Goal: Task Accomplishment & Management: Use online tool/utility

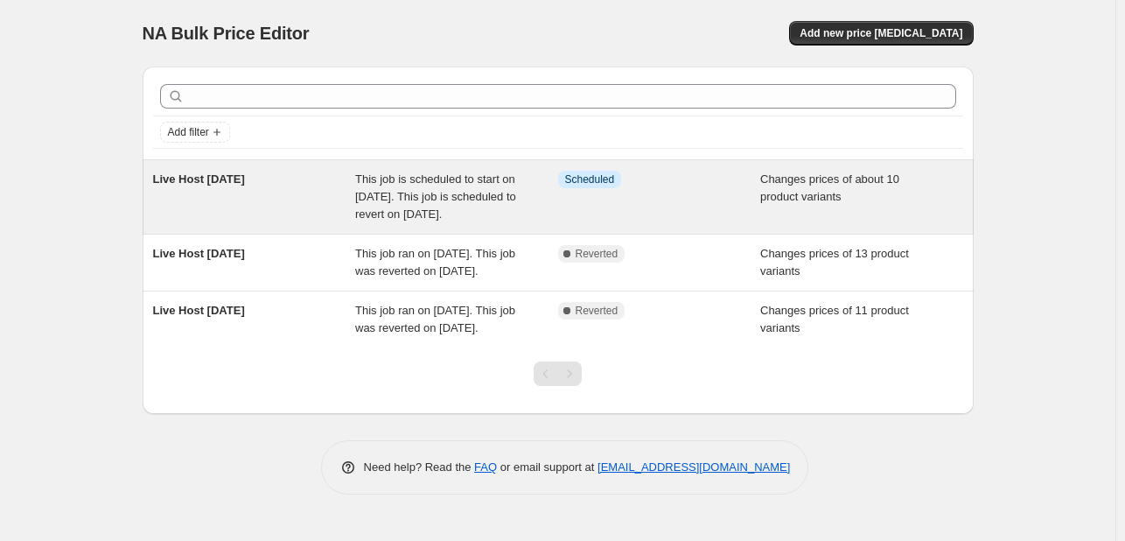
click at [712, 209] on div "Info Scheduled" at bounding box center [659, 197] width 203 height 53
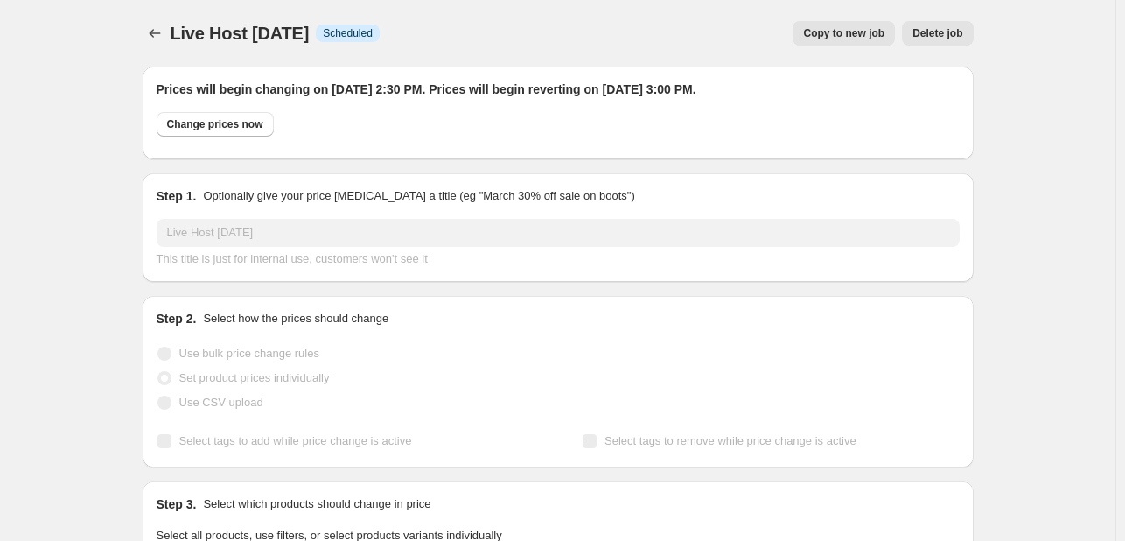
select select "collection"
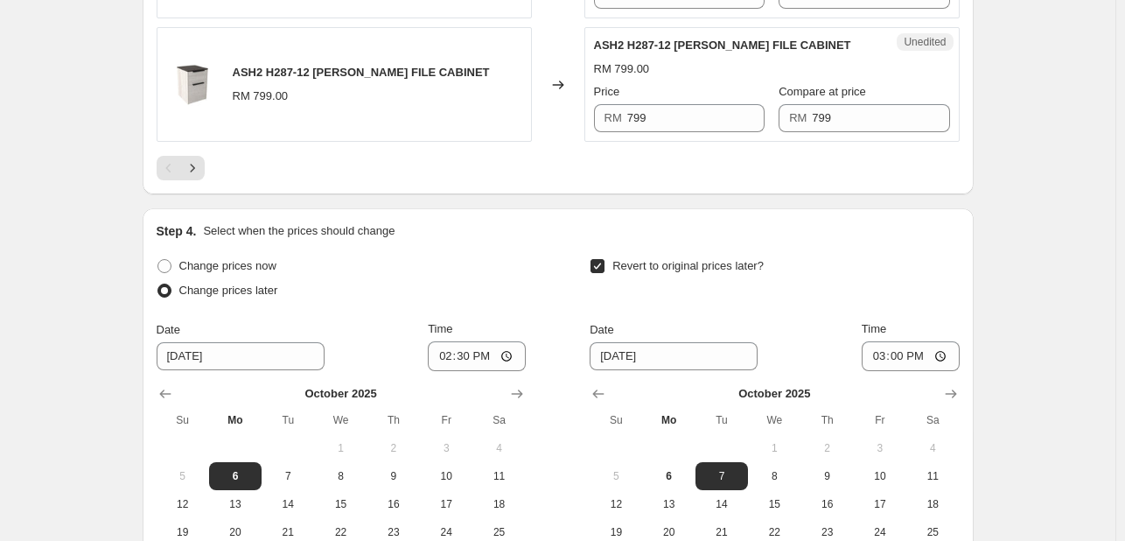
scroll to position [3063, 0]
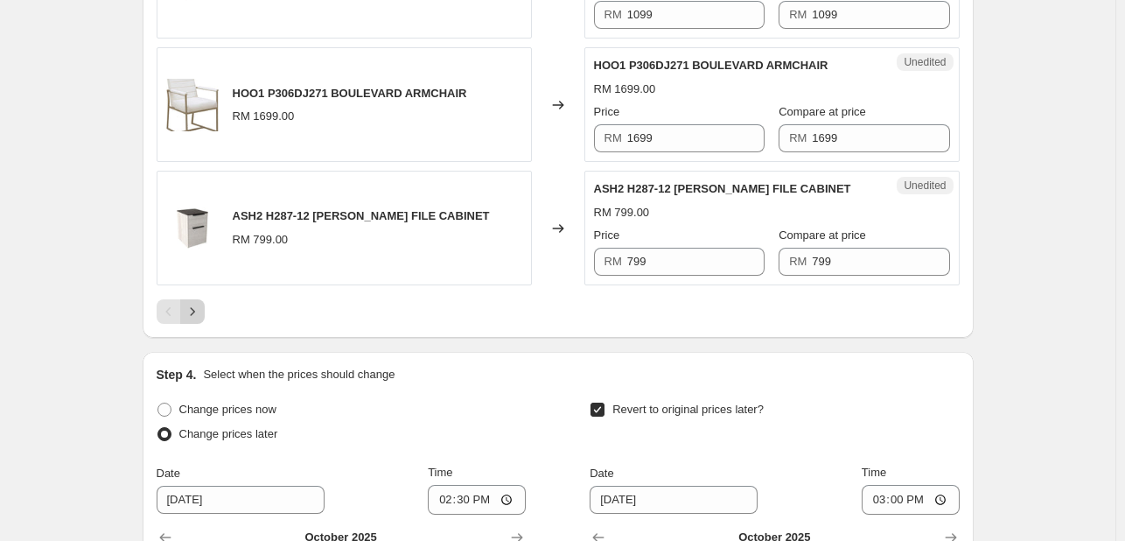
click at [201, 303] on icon "Next" at bounding box center [193, 312] width 18 height 18
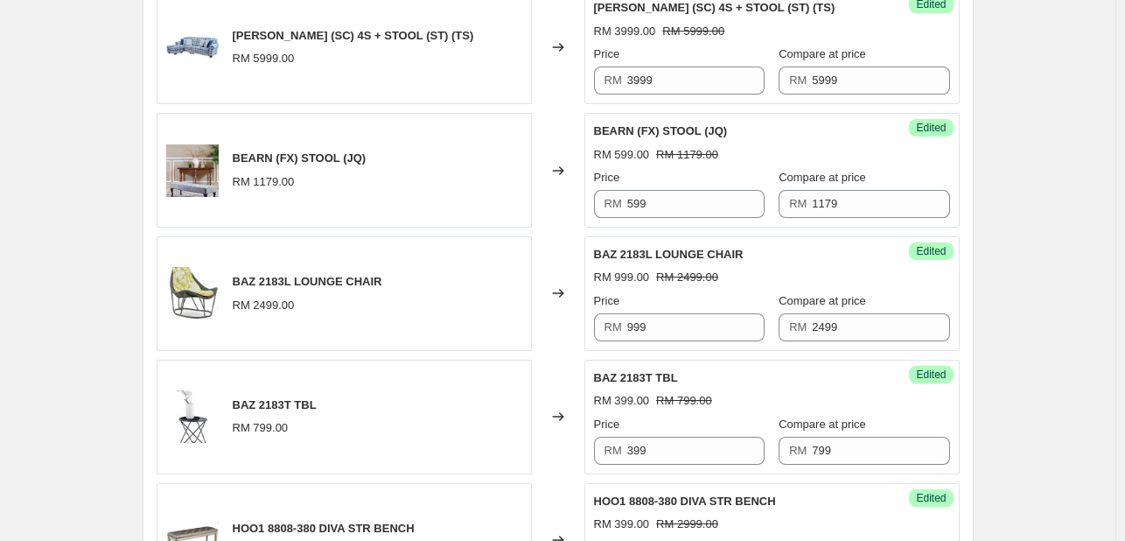
scroll to position [2266, 0]
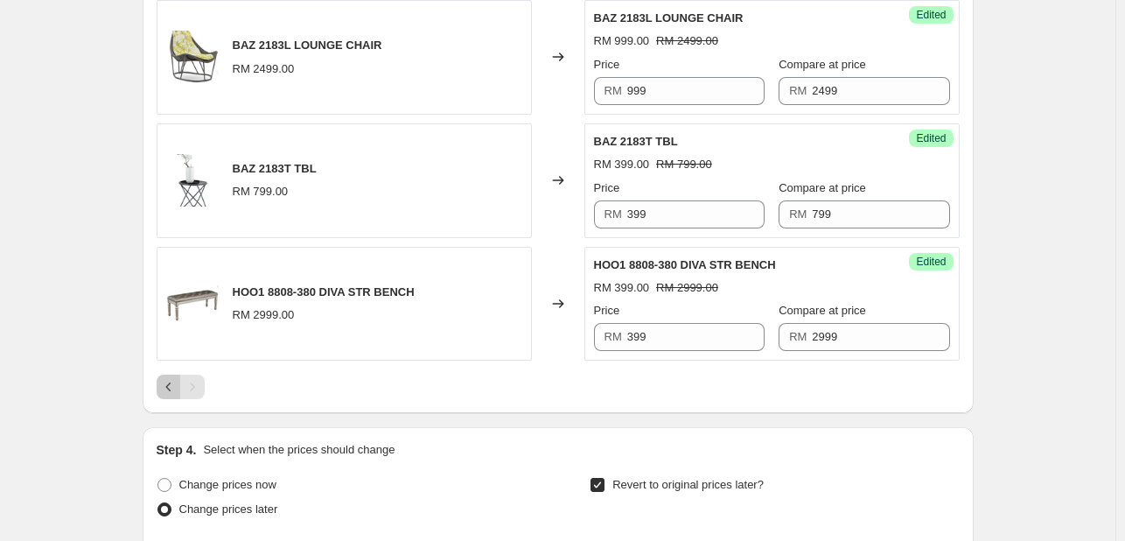
drag, startPoint x: 175, startPoint y: 382, endPoint x: 235, endPoint y: 345, distance: 71.1
click at [175, 382] on icon "Previous" at bounding box center [169, 387] width 18 height 18
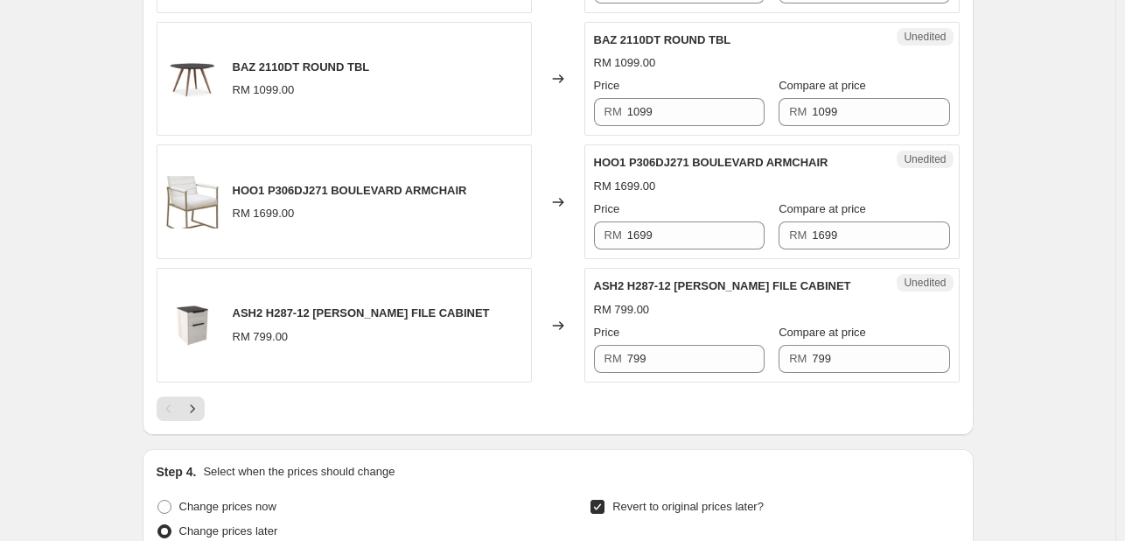
scroll to position [3053, 0]
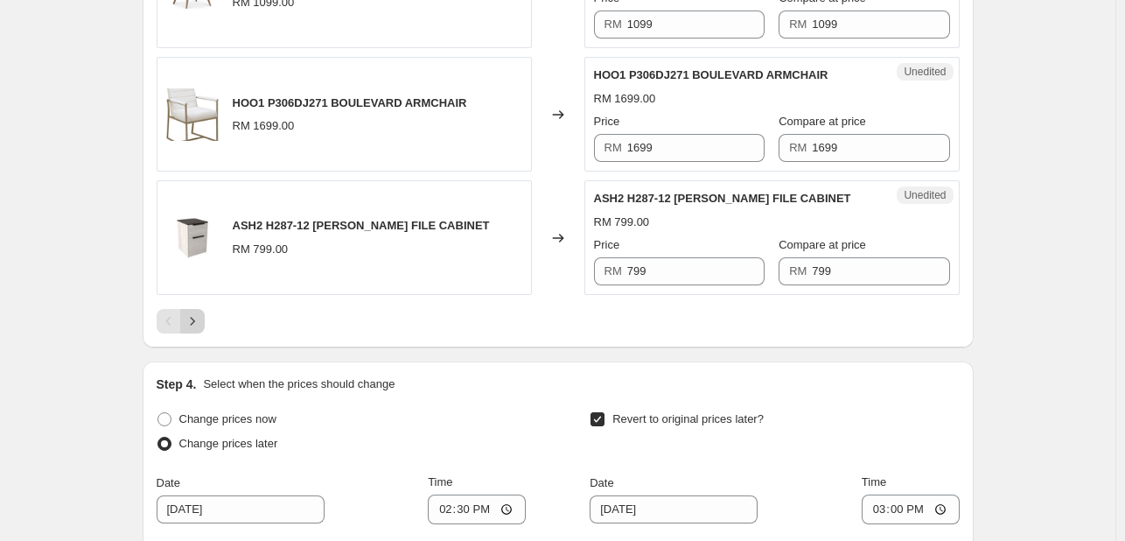
click at [201, 316] on icon "Next" at bounding box center [193, 321] width 18 height 18
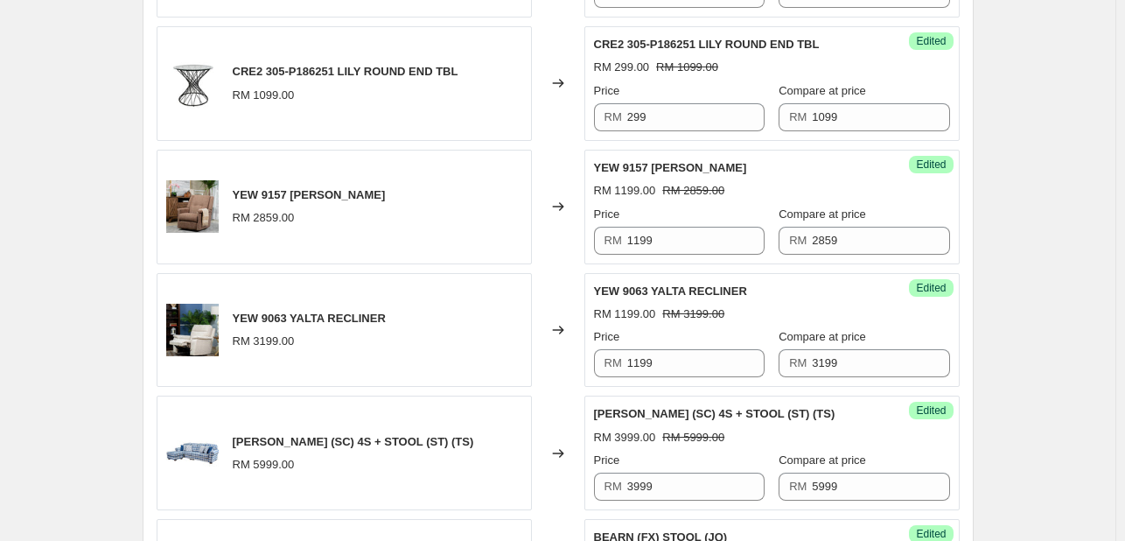
scroll to position [1828, 0]
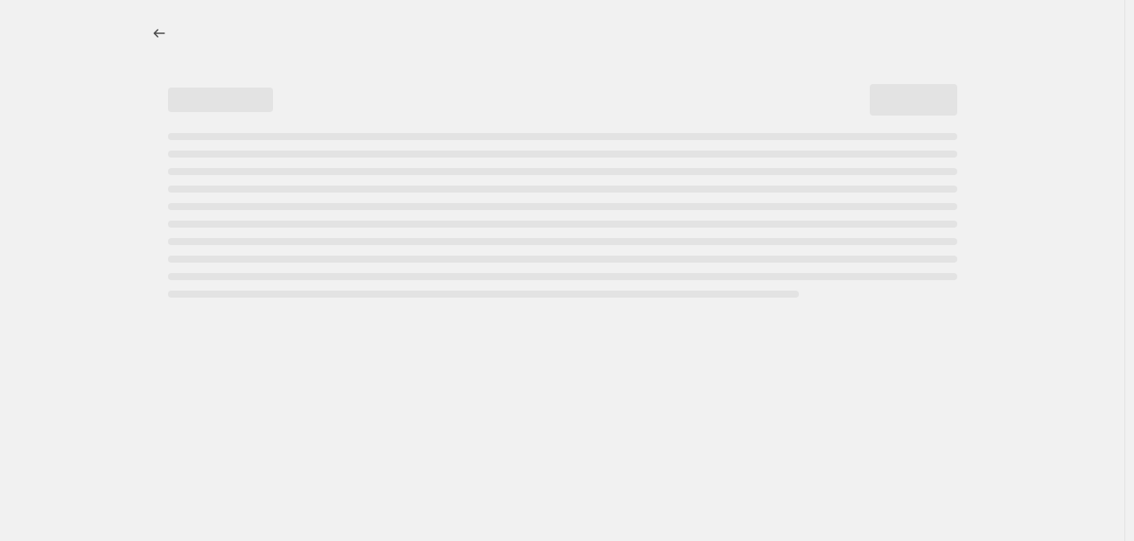
select select "collection"
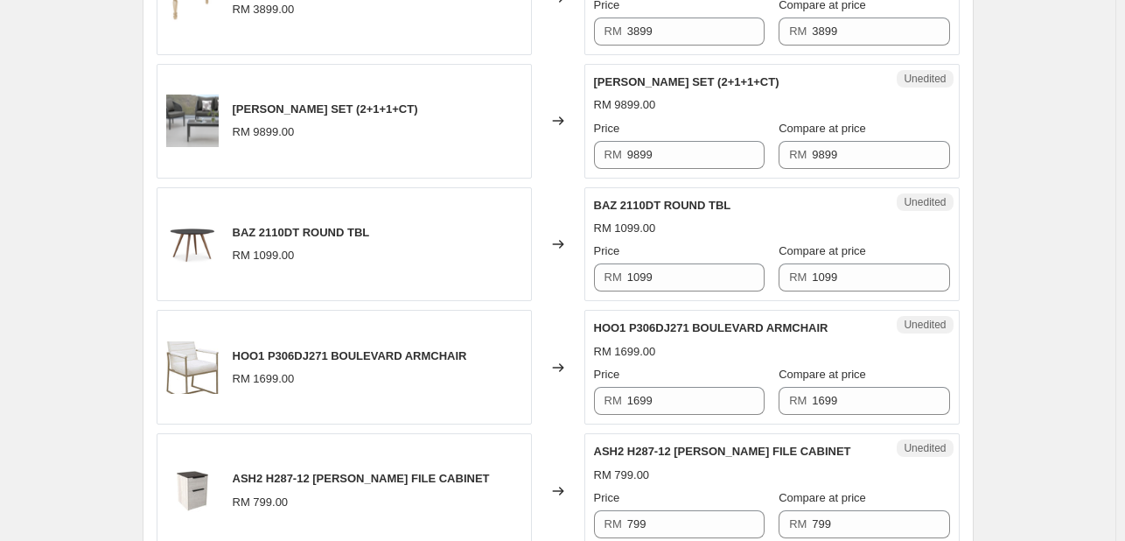
scroll to position [3238, 0]
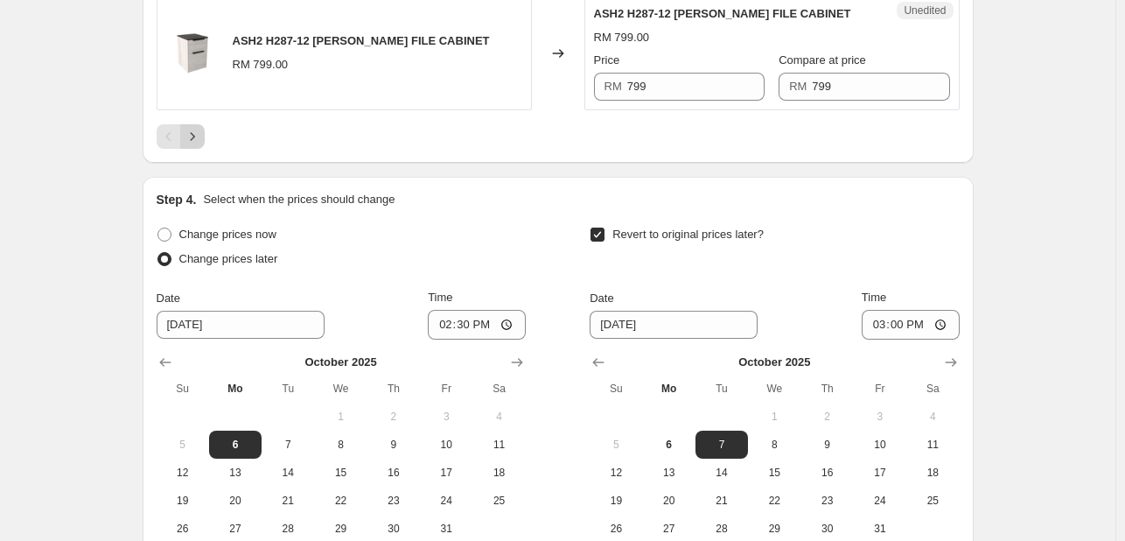
click at [200, 128] on icon "Next" at bounding box center [193, 137] width 18 height 18
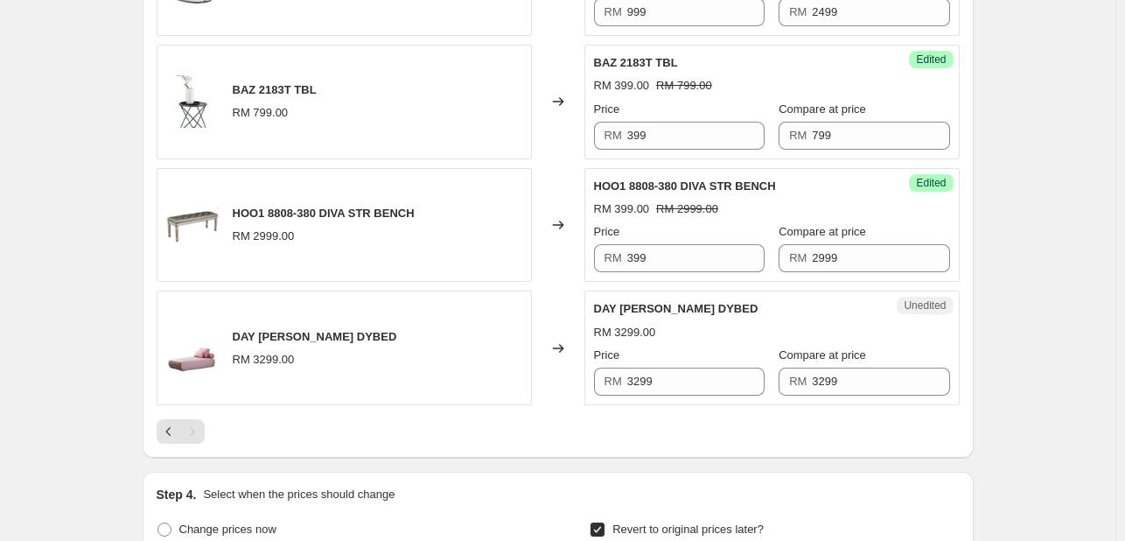
scroll to position [2389, 0]
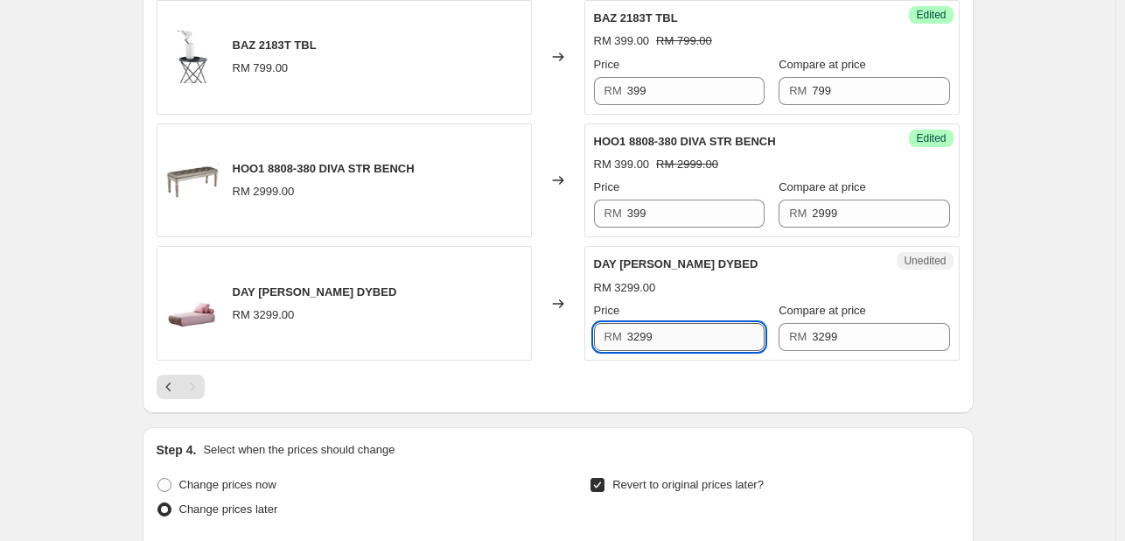
click at [658, 326] on input "3299" at bounding box center [695, 337] width 137 height 28
paste input "11"
type input "1199"
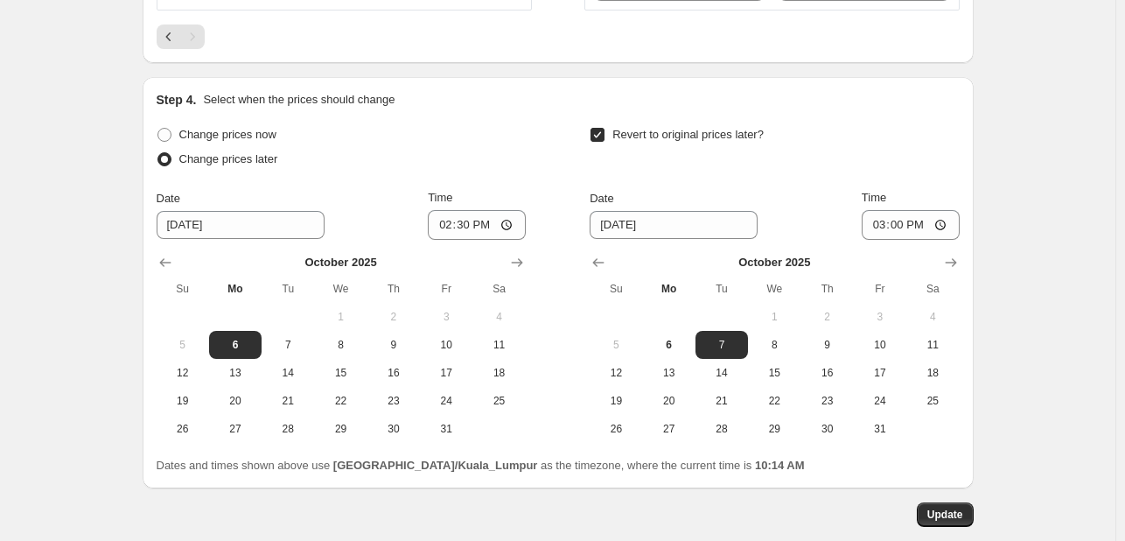
scroll to position [2826, 0]
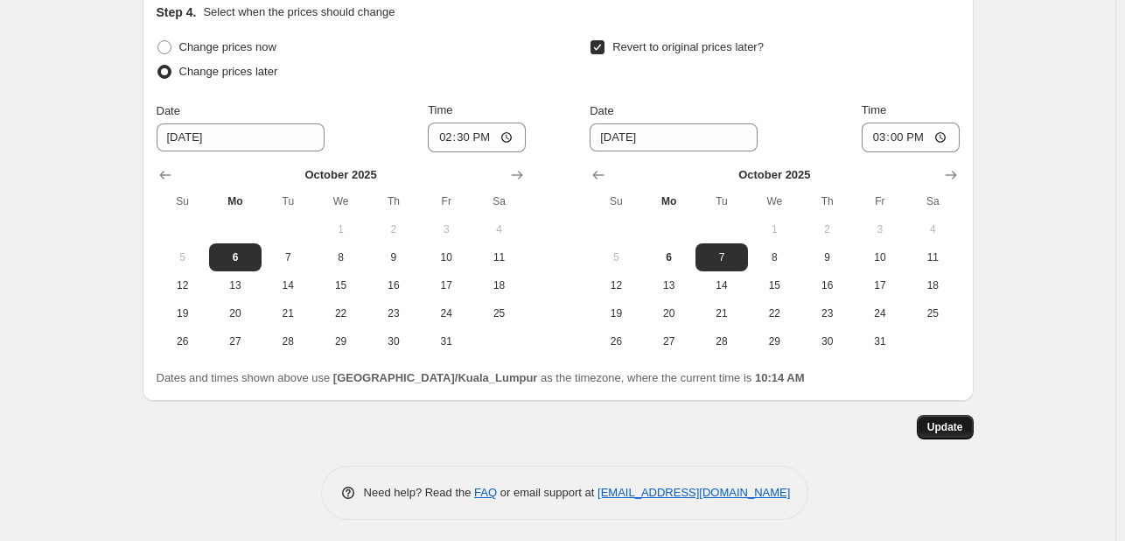
click at [963, 420] on span "Update" at bounding box center [946, 427] width 36 height 14
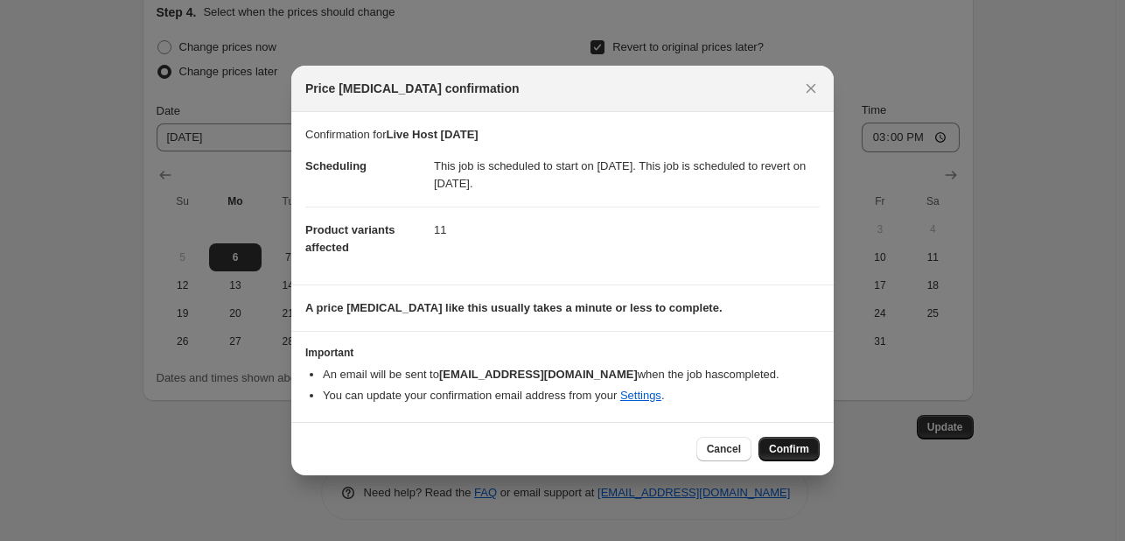
click at [809, 450] on button "Confirm" at bounding box center [789, 449] width 61 height 25
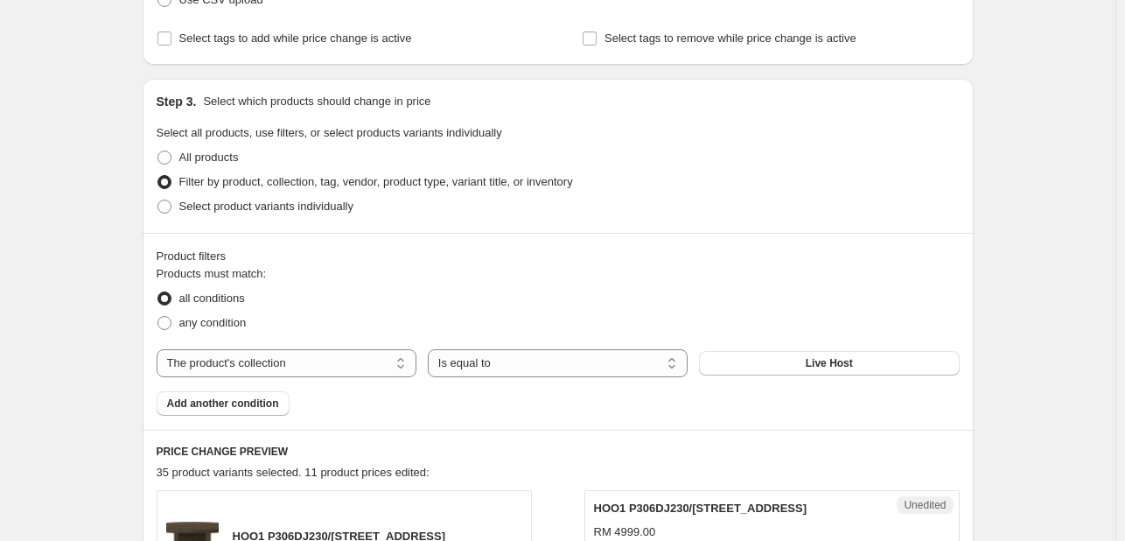
scroll to position [26, 0]
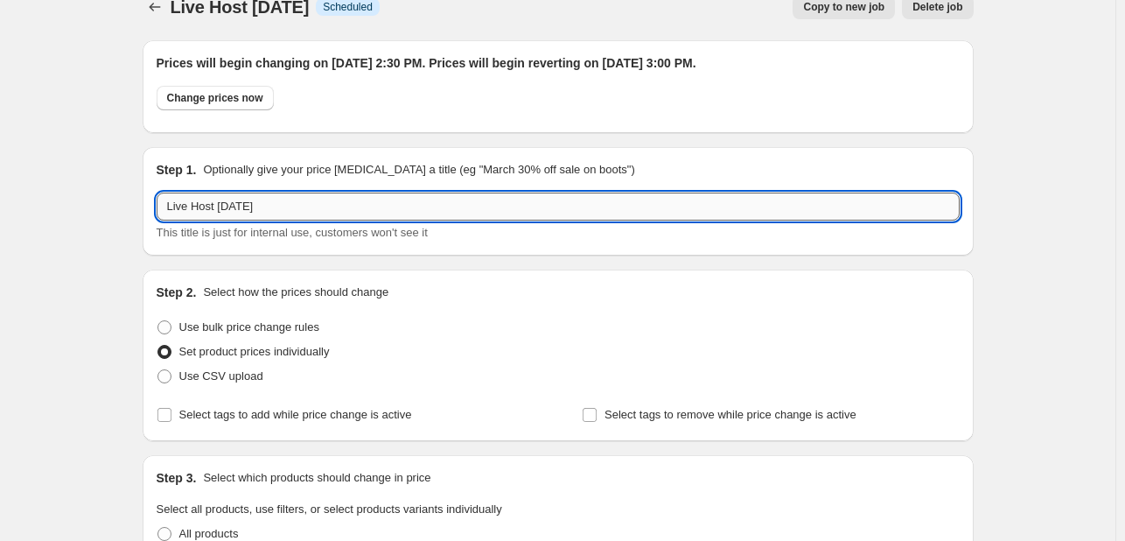
click at [229, 207] on input "Live Host [DATE]" at bounding box center [558, 207] width 803 height 28
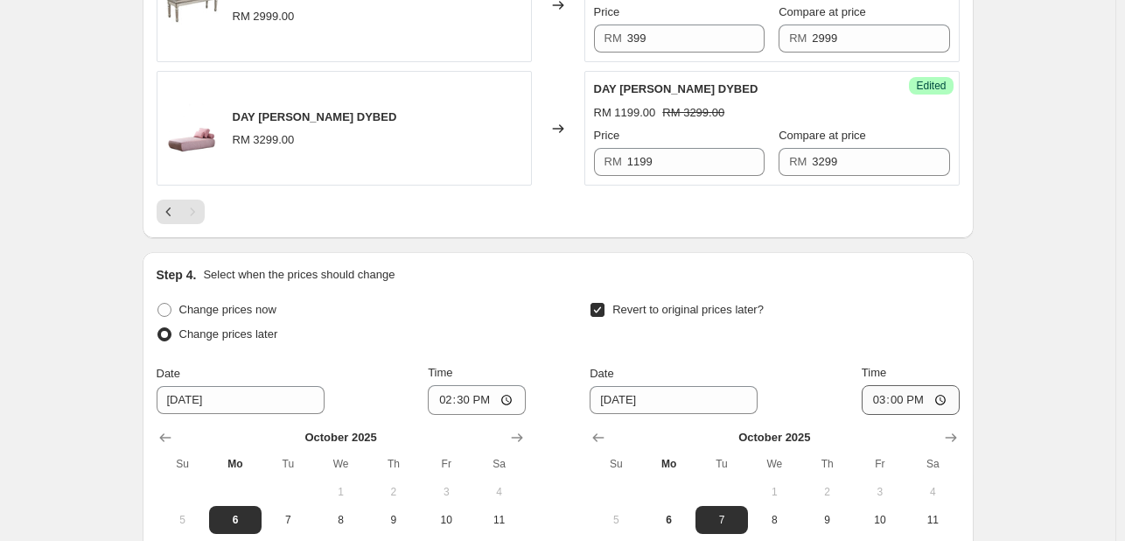
scroll to position [2826, 0]
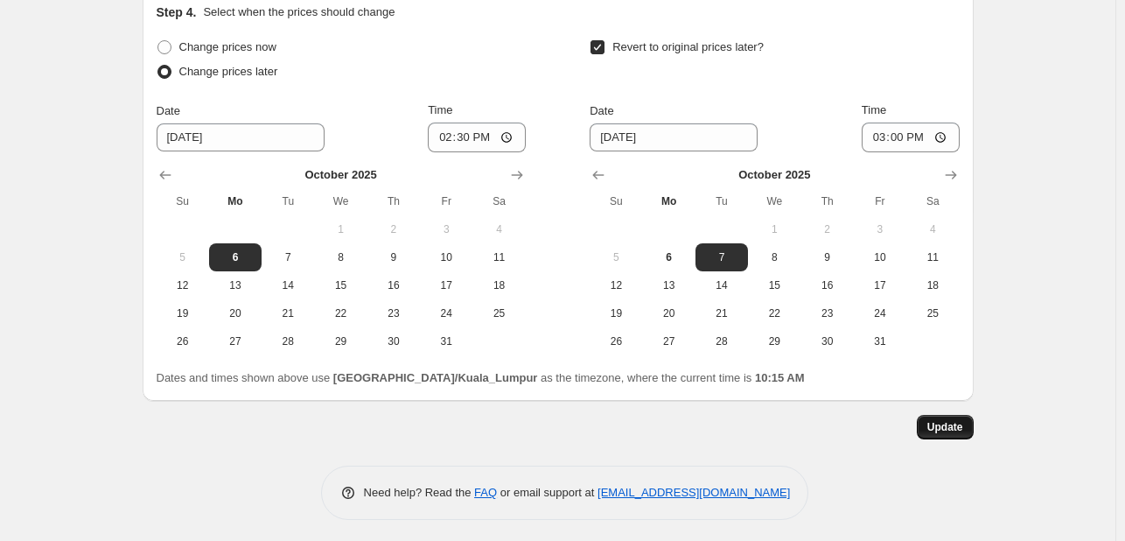
type input "Live Host [DATE]"
click at [954, 415] on button "Update" at bounding box center [945, 427] width 57 height 25
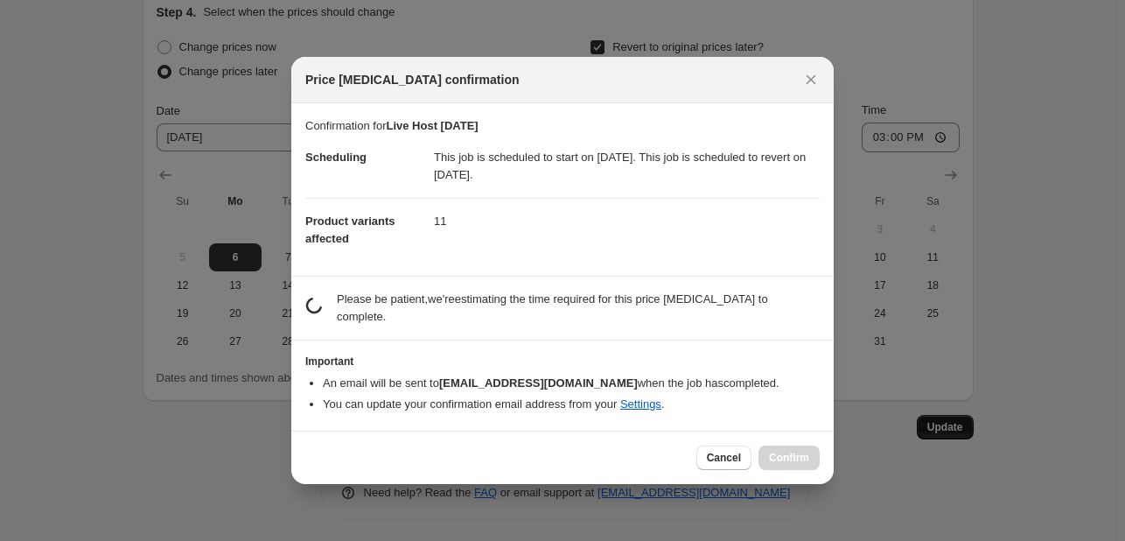
scroll to position [0, 0]
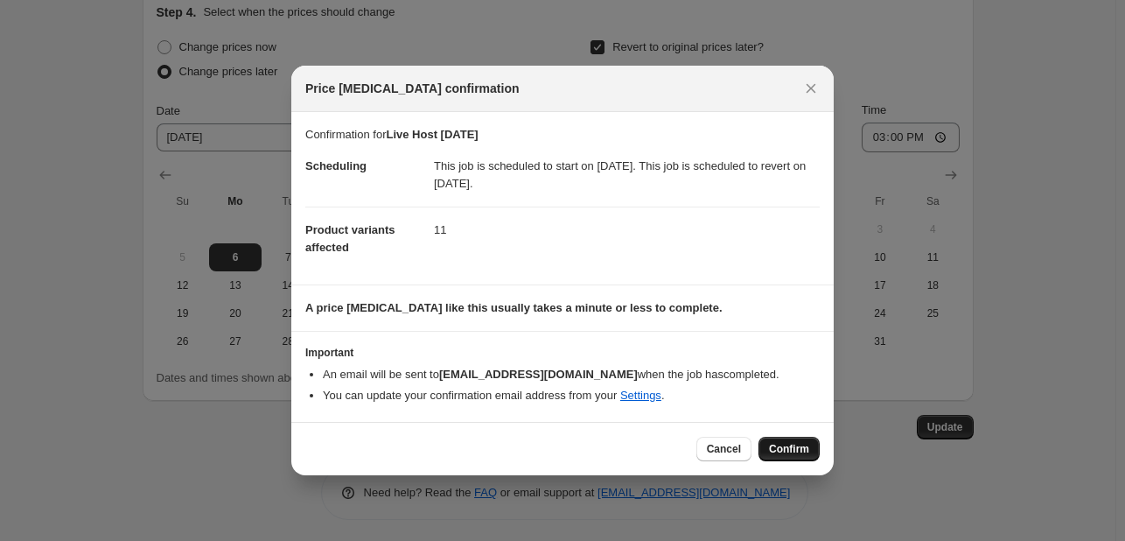
click at [795, 452] on span "Confirm" at bounding box center [789, 449] width 40 height 14
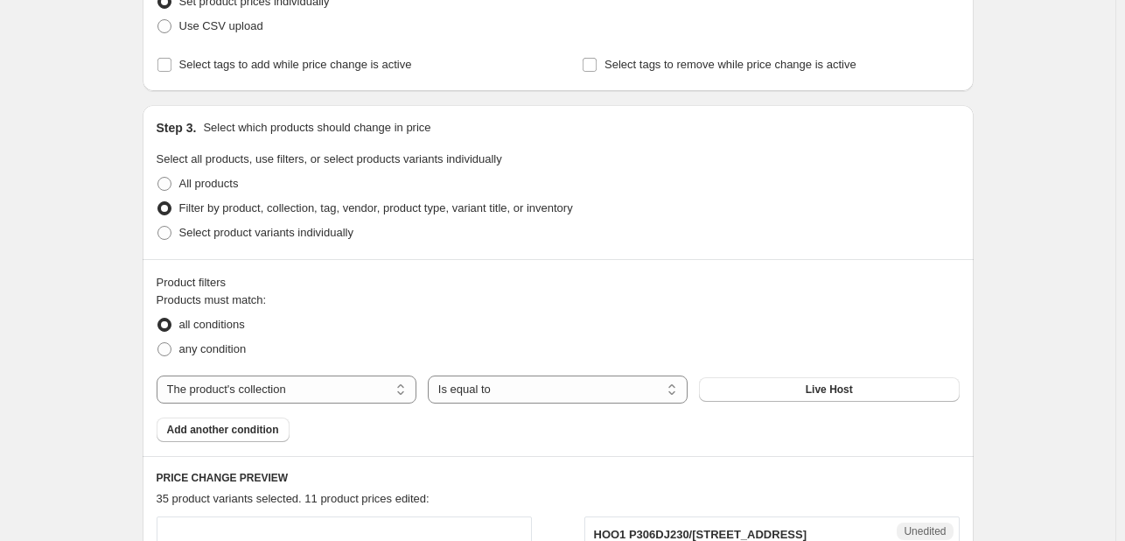
scroll to position [26, 0]
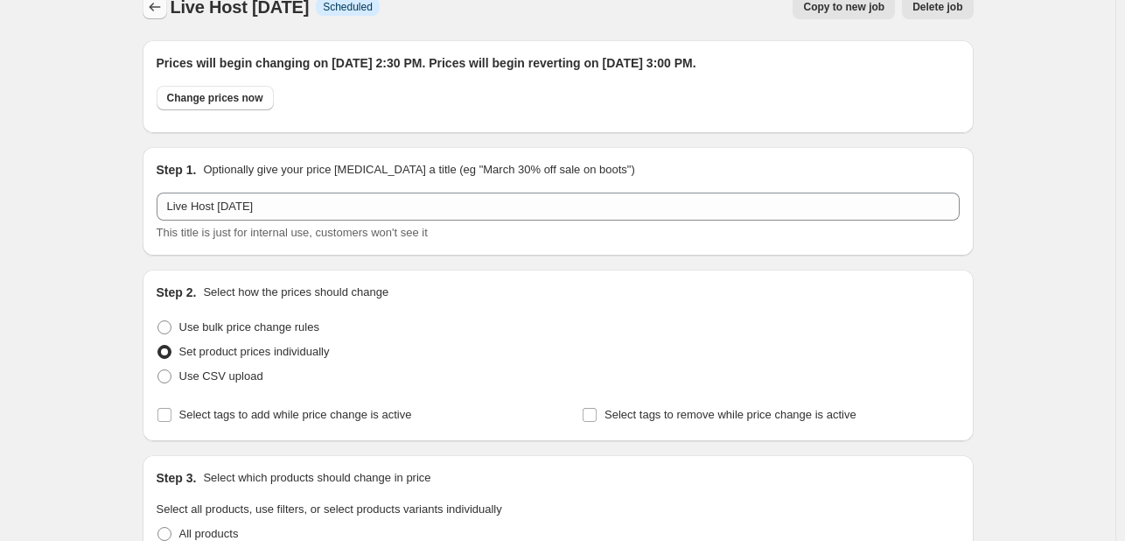
click at [154, 8] on icon "Price change jobs" at bounding box center [155, 7] width 18 height 18
